Goal: Navigation & Orientation: Find specific page/section

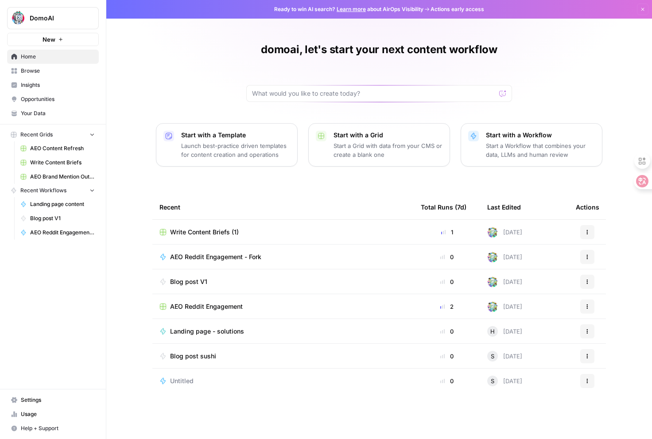
click at [208, 232] on span "Write Content Briefs (1)" at bounding box center [204, 232] width 69 height 9
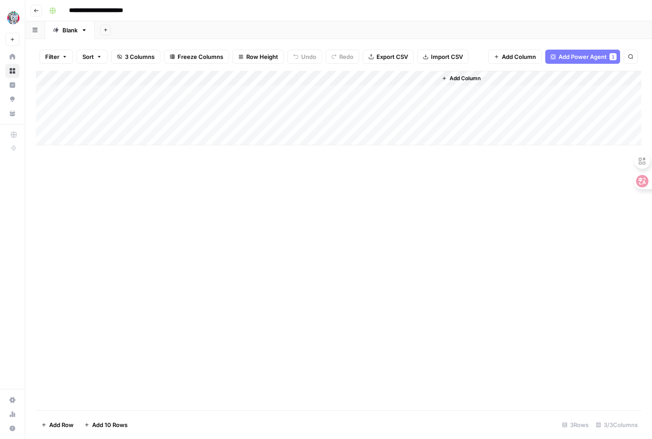
click at [32, 10] on button "Go back" at bounding box center [37, 11] width 12 height 12
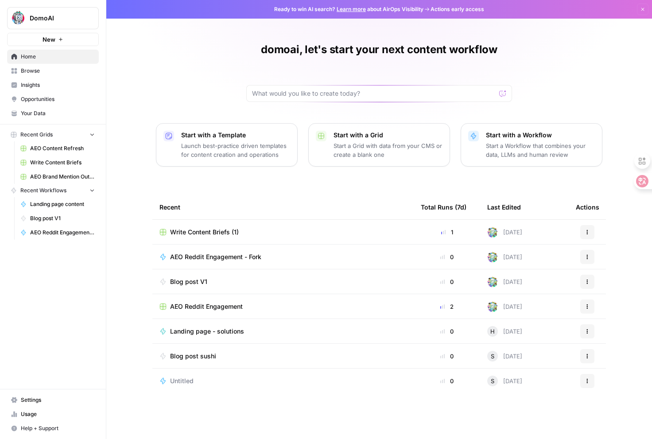
click at [40, 85] on span "Insights" at bounding box center [58, 85] width 74 height 8
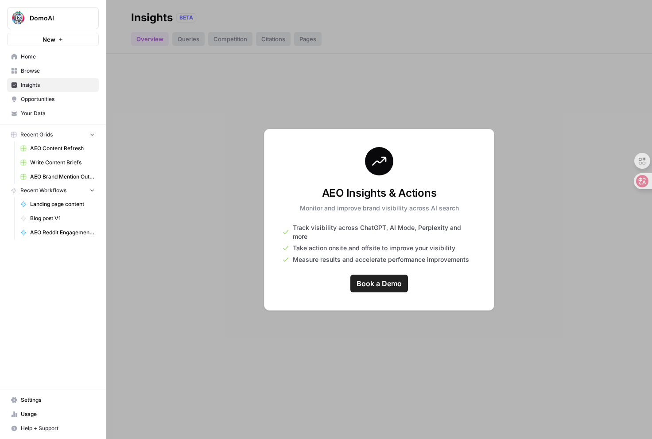
click at [44, 103] on span "Opportunities" at bounding box center [58, 99] width 74 height 8
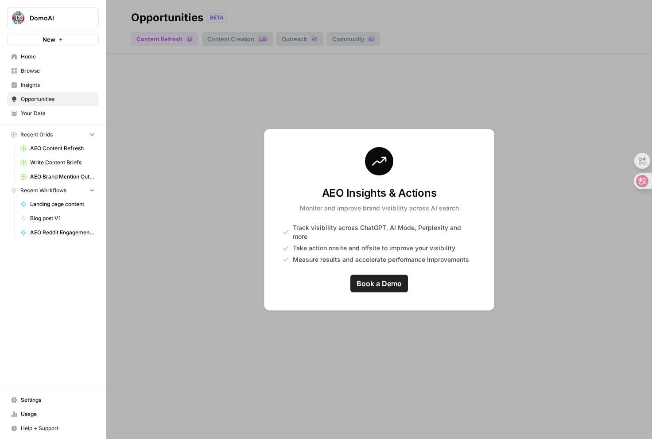
click at [36, 77] on link "Browse" at bounding box center [53, 71] width 92 height 14
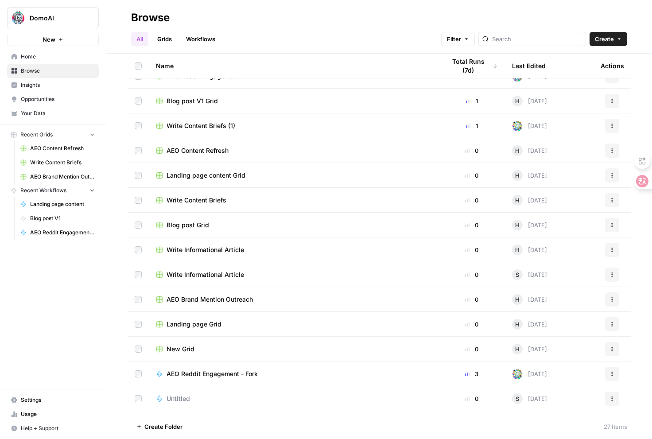
scroll to position [87, 0]
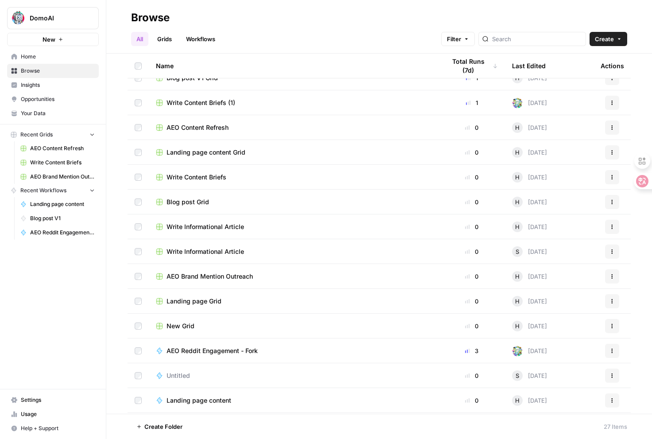
click at [194, 127] on span "AEO Content Refresh" at bounding box center [198, 127] width 62 height 9
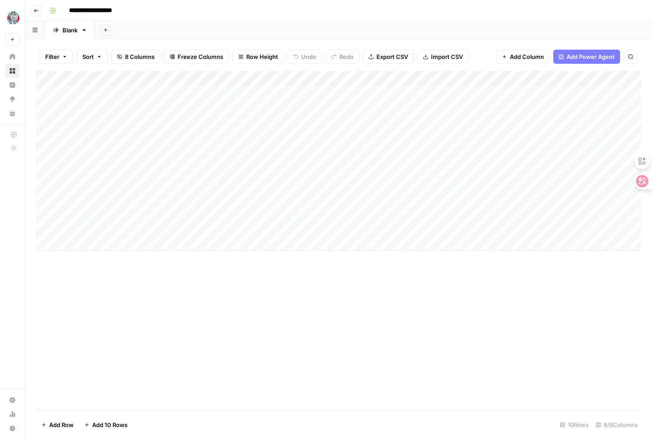
click at [37, 12] on icon "button" at bounding box center [36, 10] width 5 height 5
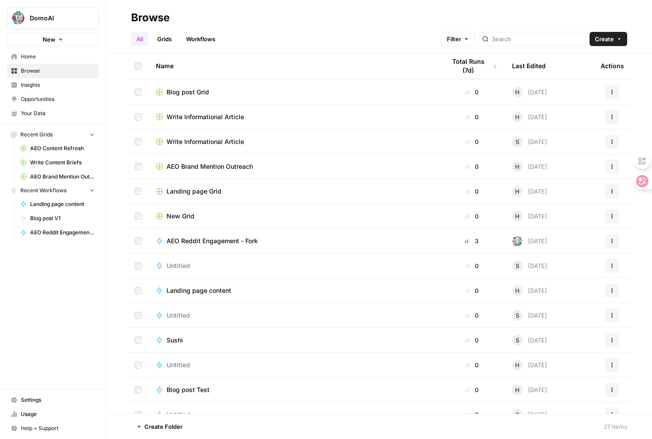
scroll to position [202, 0]
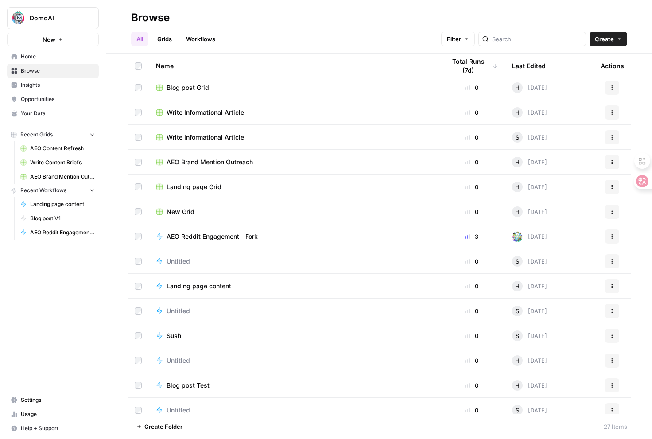
click at [204, 161] on span "AEO Brand Mention Outreach" at bounding box center [210, 162] width 86 height 9
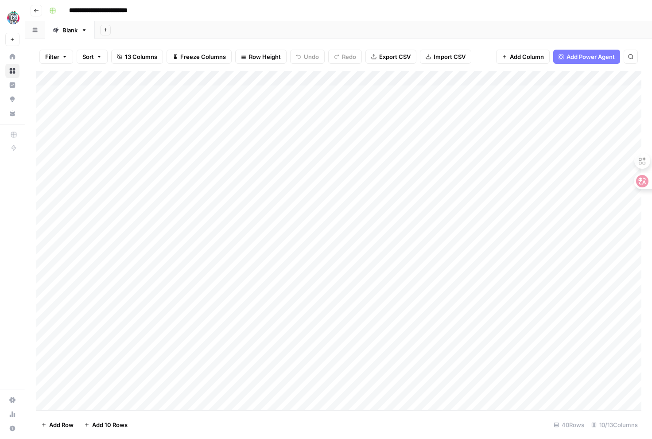
click at [36, 12] on icon "button" at bounding box center [36, 10] width 5 height 5
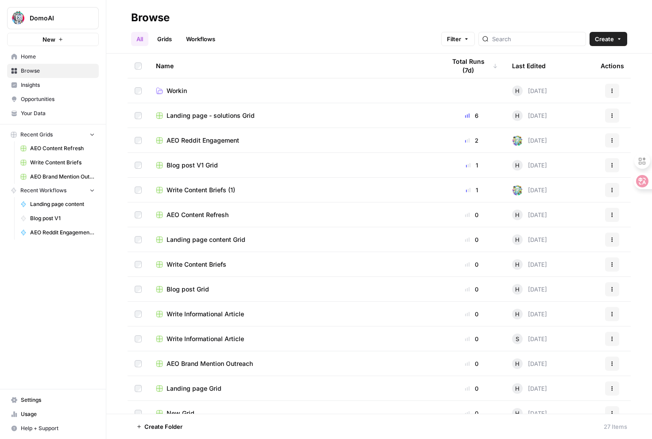
click at [234, 141] on span "AEO Reddit Engagement" at bounding box center [203, 140] width 73 height 9
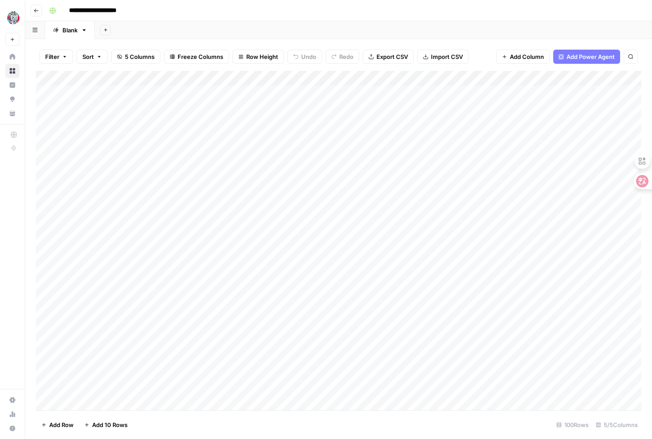
click at [36, 14] on button "Go back" at bounding box center [37, 11] width 12 height 12
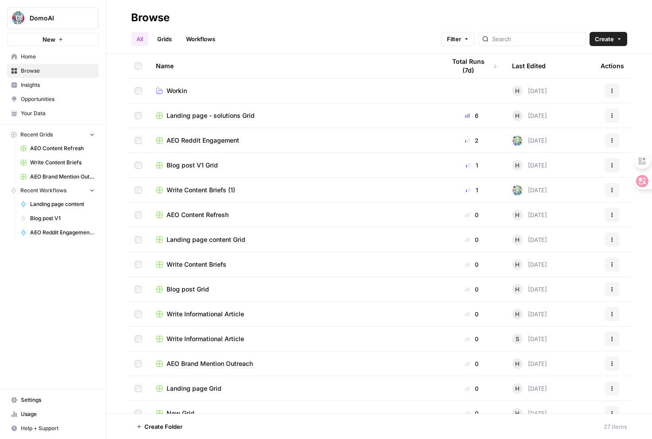
click at [30, 54] on span "Home" at bounding box center [58, 57] width 74 height 8
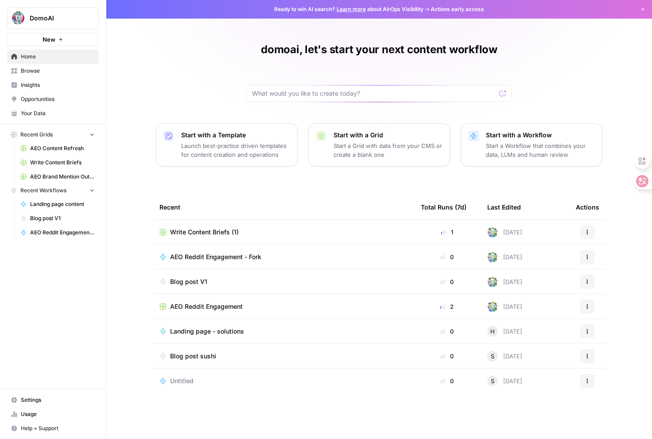
click at [48, 85] on span "Insights" at bounding box center [58, 85] width 74 height 8
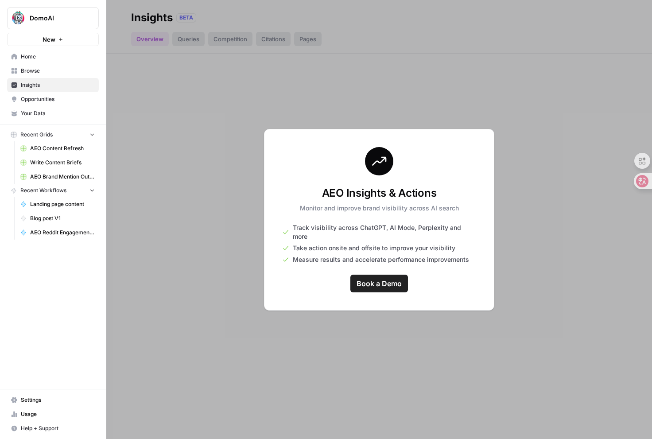
click at [37, 77] on link "Browse" at bounding box center [53, 71] width 92 height 14
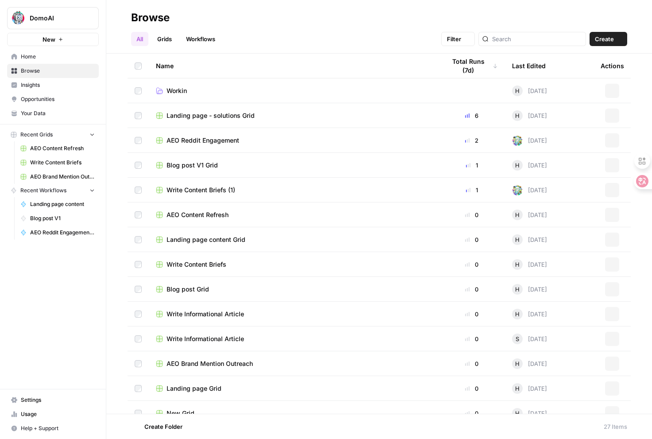
click at [37, 77] on link "Browse" at bounding box center [53, 71] width 92 height 14
click at [51, 148] on span "AEO Content Refresh" at bounding box center [62, 148] width 65 height 8
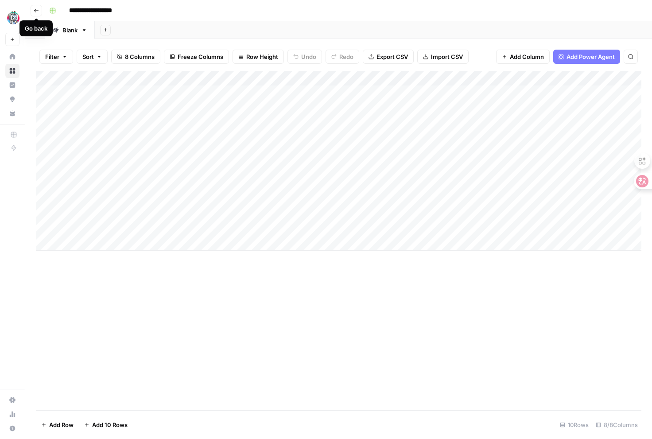
click at [37, 11] on icon "button" at bounding box center [36, 10] width 5 height 5
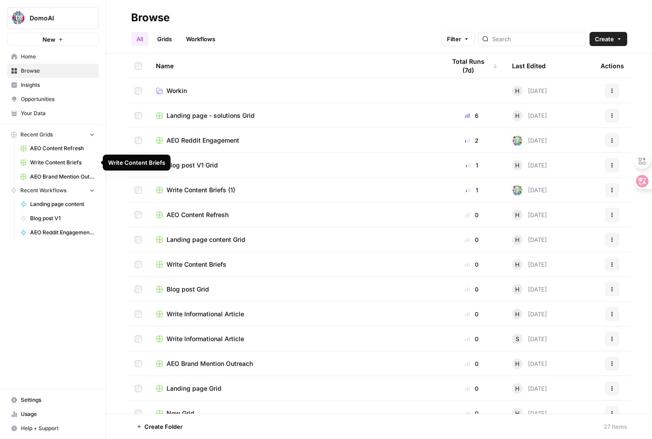
click at [39, 166] on span "Write Content Briefs" at bounding box center [62, 163] width 65 height 8
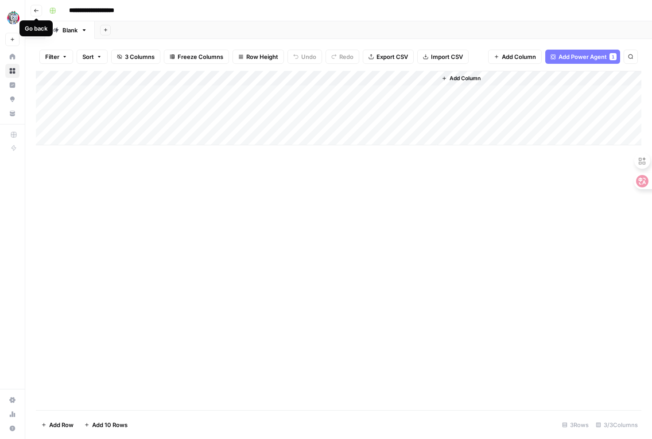
click at [37, 10] on icon "button" at bounding box center [36, 10] width 5 height 5
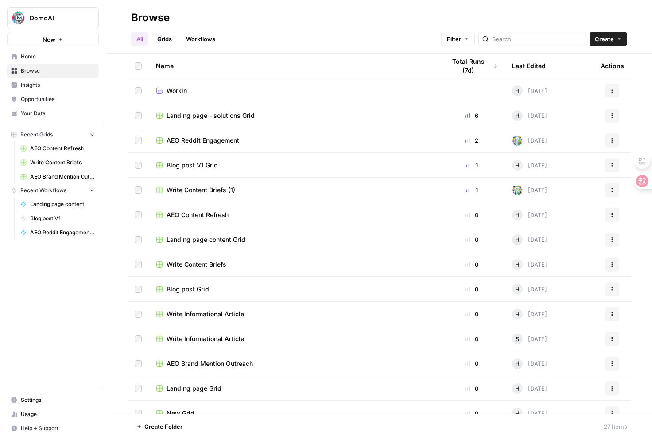
click at [66, 98] on span "Opportunities" at bounding box center [58, 99] width 74 height 8
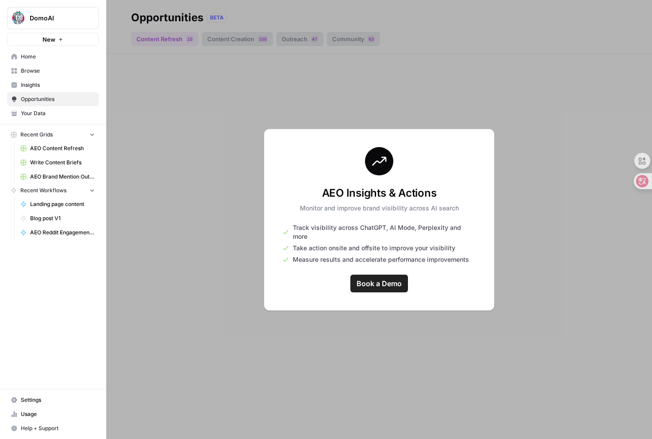
click at [48, 86] on span "Insights" at bounding box center [58, 85] width 74 height 8
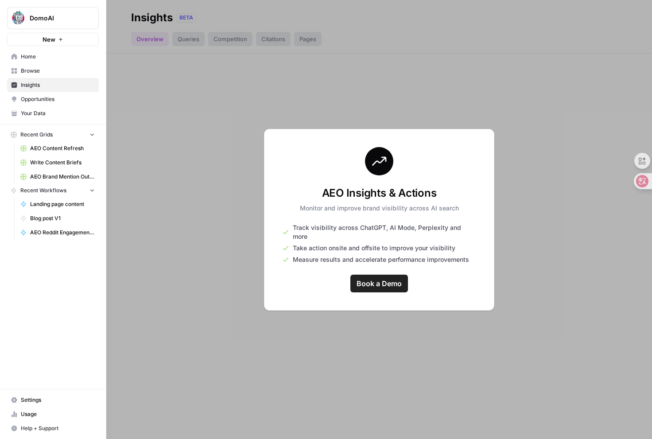
click at [52, 86] on span "Insights" at bounding box center [58, 85] width 74 height 8
click at [55, 62] on link "Home" at bounding box center [53, 57] width 92 height 14
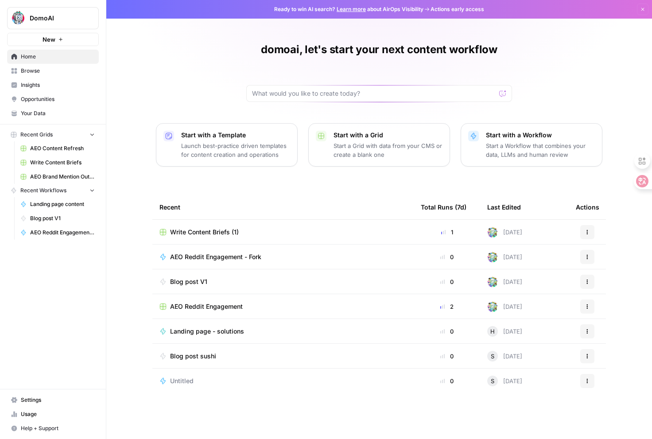
click at [50, 74] on span "Browse" at bounding box center [58, 71] width 74 height 8
